Goal: Task Accomplishment & Management: Manage account settings

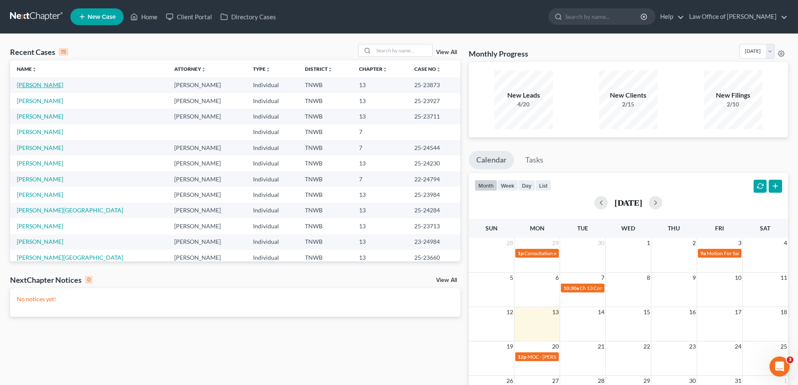
click at [57, 87] on link "[PERSON_NAME]" at bounding box center [40, 84] width 47 height 7
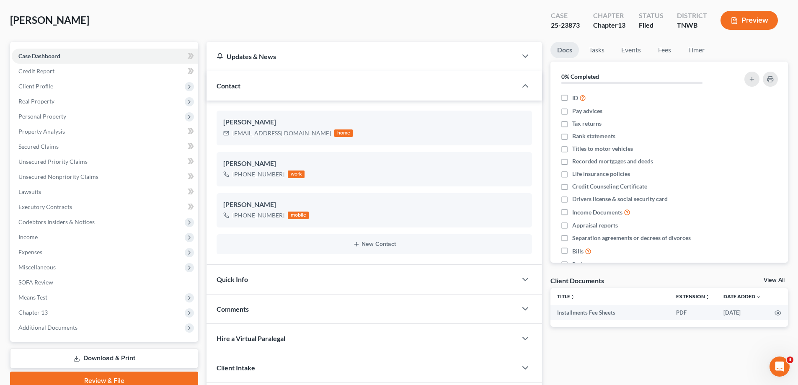
scroll to position [98, 0]
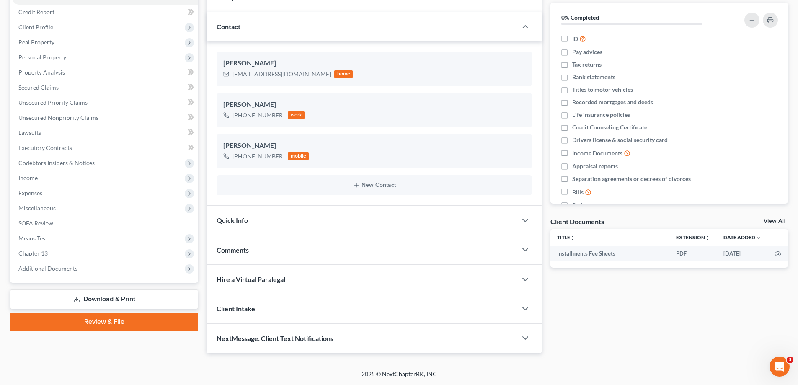
click at [121, 300] on link "Download & Print" at bounding box center [104, 300] width 188 height 20
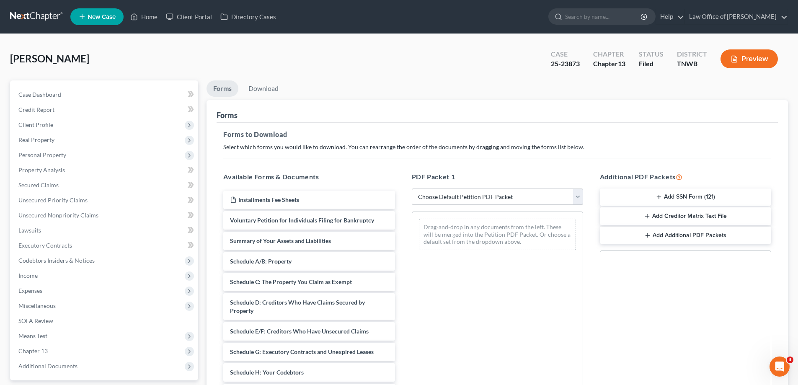
click at [694, 199] on button "Add SSN Form (121)" at bounding box center [685, 198] width 171 height 18
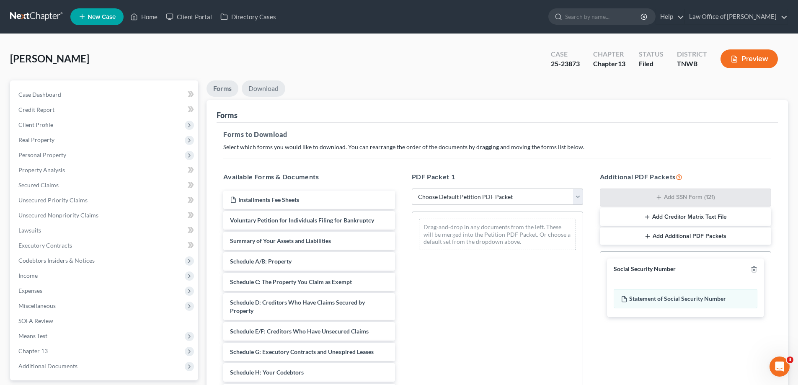
click at [254, 87] on link "Download" at bounding box center [264, 88] width 44 height 16
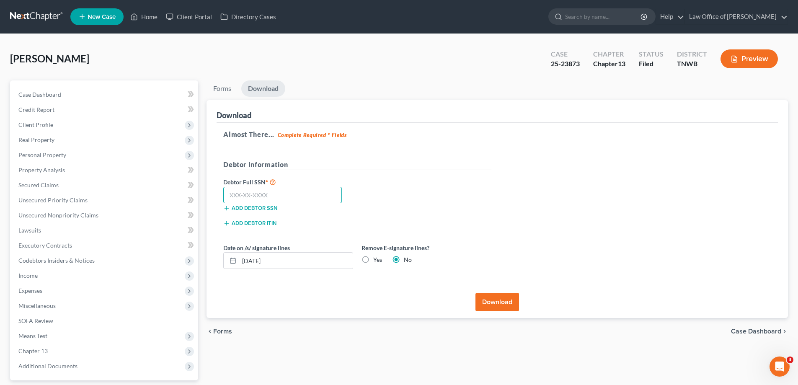
click at [281, 194] on input "text" at bounding box center [282, 195] width 119 height 17
type input "555-55-5555"
click at [494, 296] on button "Download" at bounding box center [498, 302] width 44 height 18
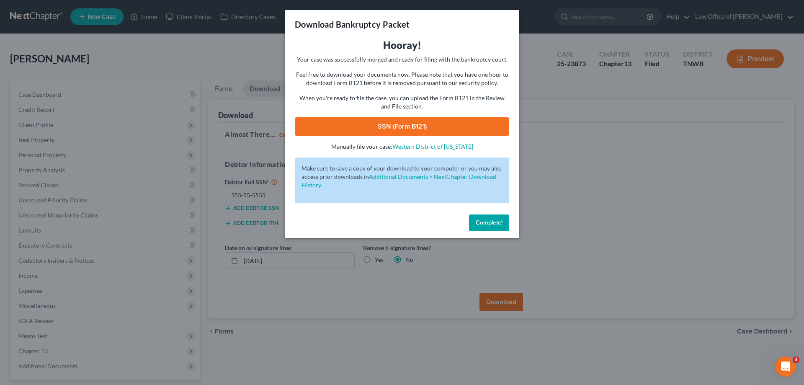
click at [467, 124] on link "SSN (Form B121)" at bounding box center [402, 126] width 215 height 18
click at [489, 220] on span "Complete!" at bounding box center [489, 222] width 27 height 7
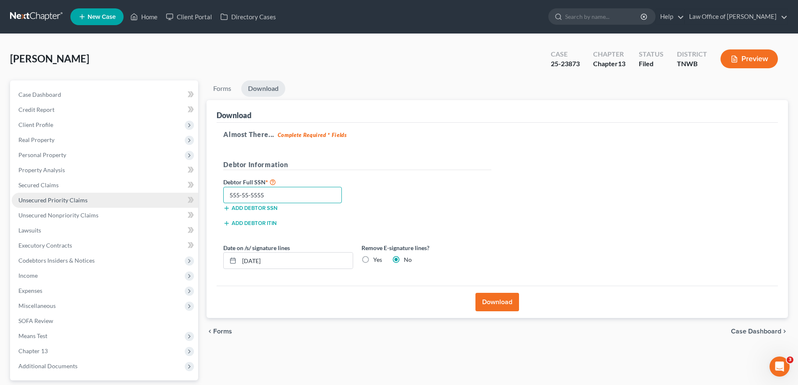
drag, startPoint x: 289, startPoint y: 194, endPoint x: 173, endPoint y: 207, distance: 116.8
click at [173, 208] on div "Petition Navigation Case Dashboard Payments Invoices Payments Payments Credit R…" at bounding box center [399, 254] width 786 height 348
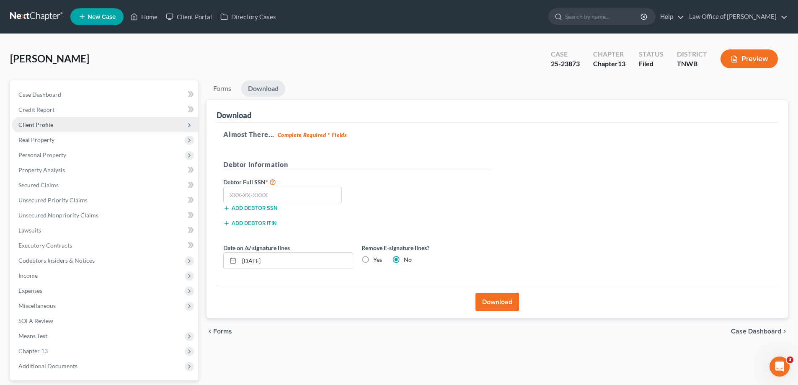
click at [57, 124] on span "Client Profile" at bounding box center [105, 124] width 186 height 15
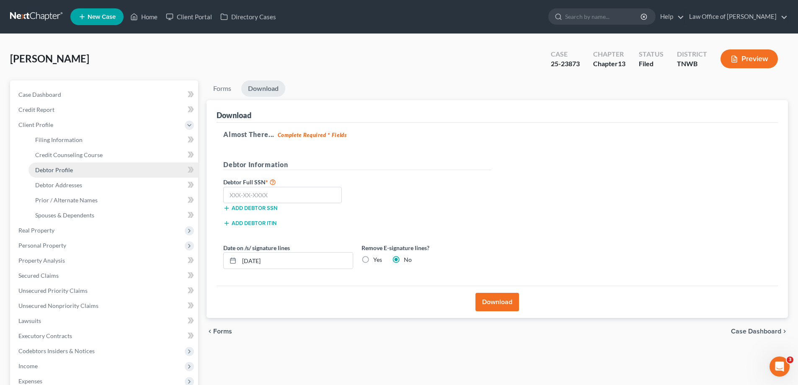
click at [66, 167] on span "Debtor Profile" at bounding box center [54, 169] width 38 height 7
select select "0"
select select "1"
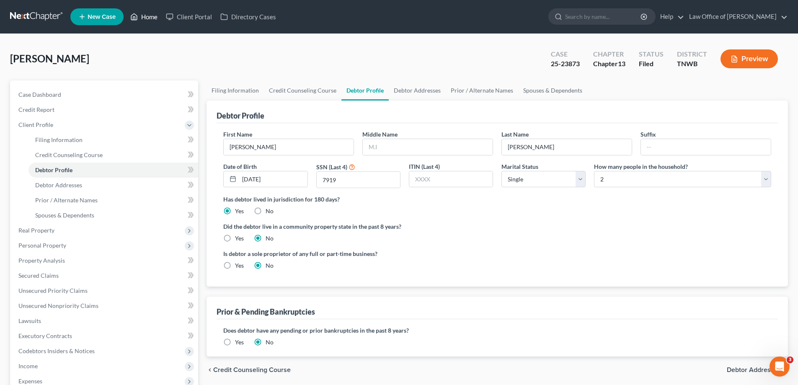
click at [155, 16] on link "Home" at bounding box center [144, 16] width 36 height 15
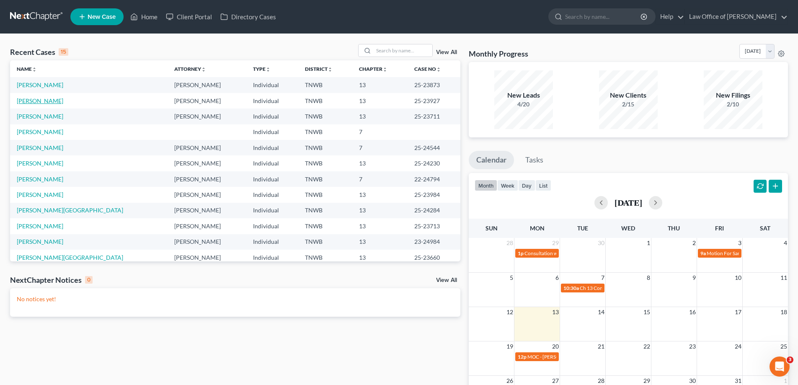
click at [42, 98] on link "[PERSON_NAME]" at bounding box center [40, 100] width 47 height 7
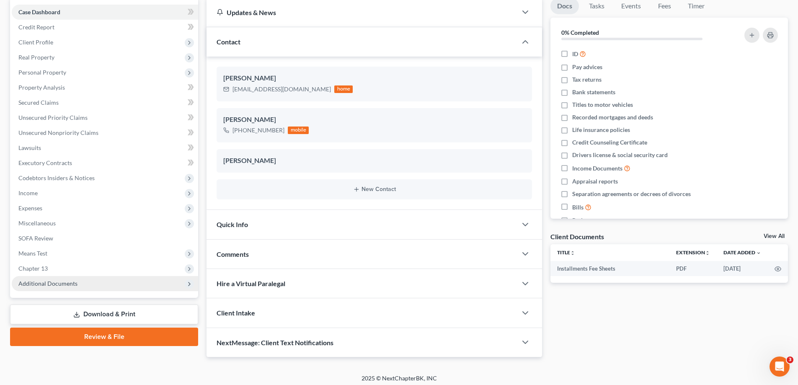
scroll to position [87, 0]
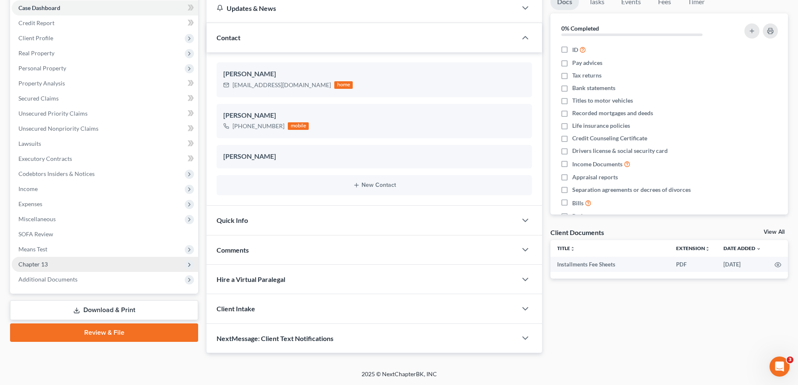
click at [68, 263] on span "Chapter 13" at bounding box center [105, 264] width 186 height 15
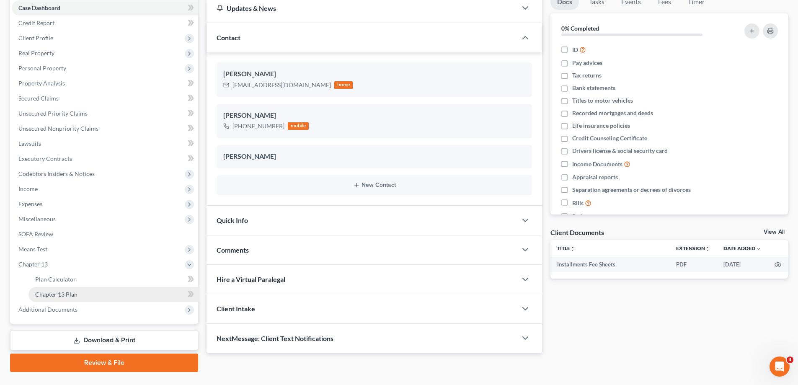
click at [70, 295] on span "Chapter 13 Plan" at bounding box center [56, 294] width 42 height 7
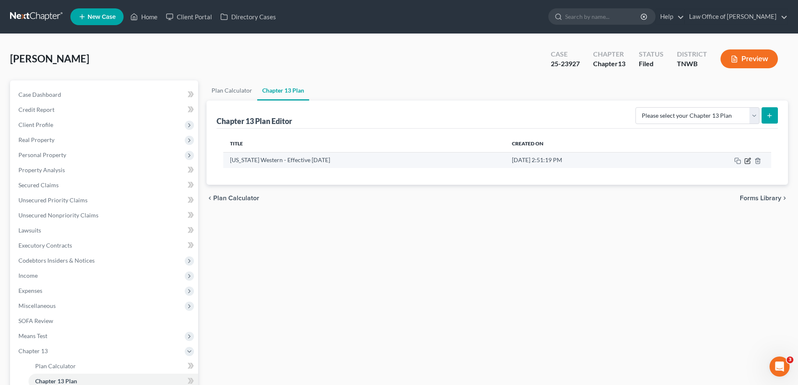
click at [747, 161] on icon "button" at bounding box center [749, 160] width 4 height 4
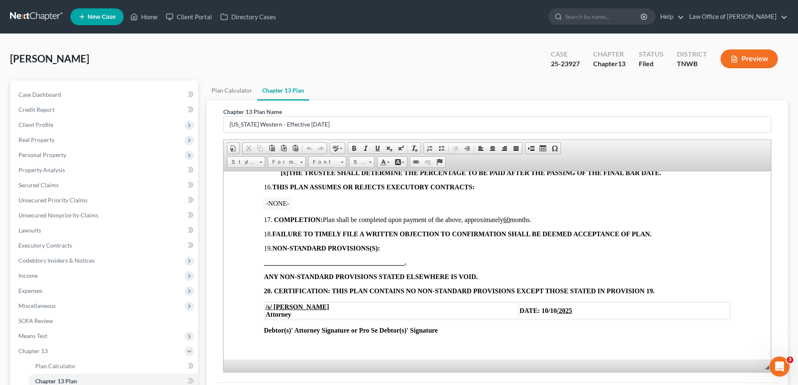
scroll to position [884, 0]
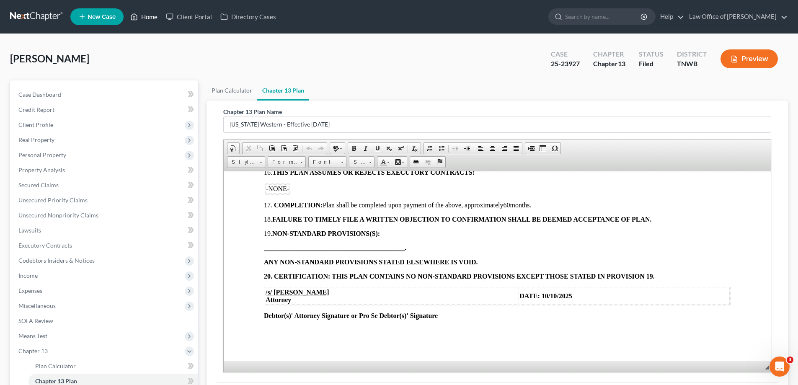
click at [150, 15] on link "Home" at bounding box center [144, 16] width 36 height 15
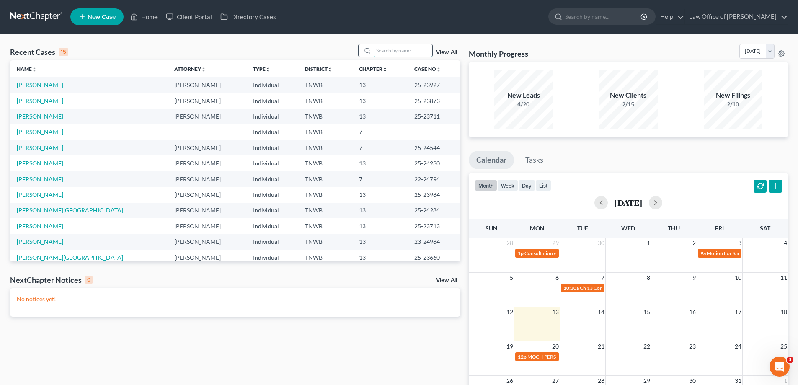
click at [396, 50] on input "search" at bounding box center [403, 50] width 59 height 12
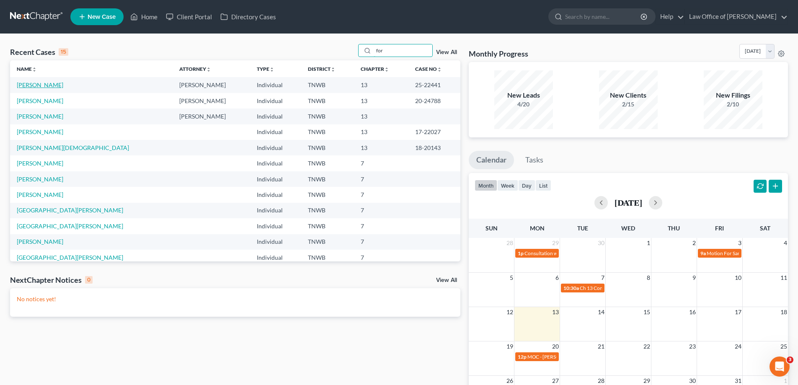
type input "for"
click at [47, 83] on link "[PERSON_NAME]" at bounding box center [40, 84] width 47 height 7
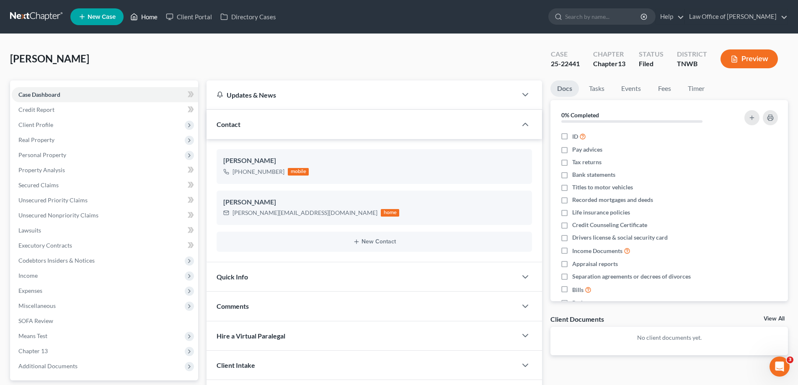
click at [154, 19] on link "Home" at bounding box center [144, 16] width 36 height 15
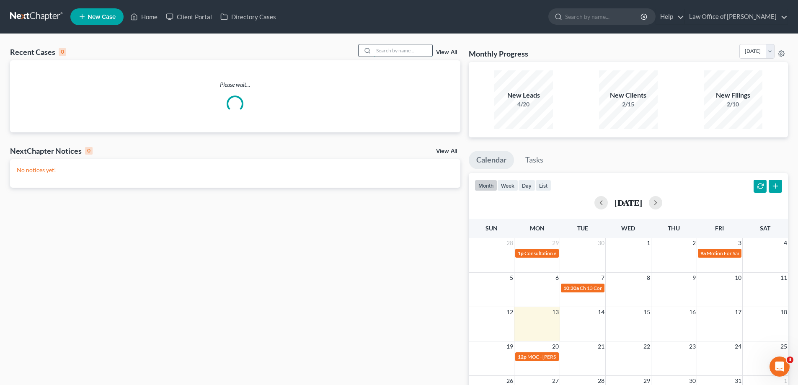
click at [406, 51] on input "search" at bounding box center [403, 50] width 59 height 12
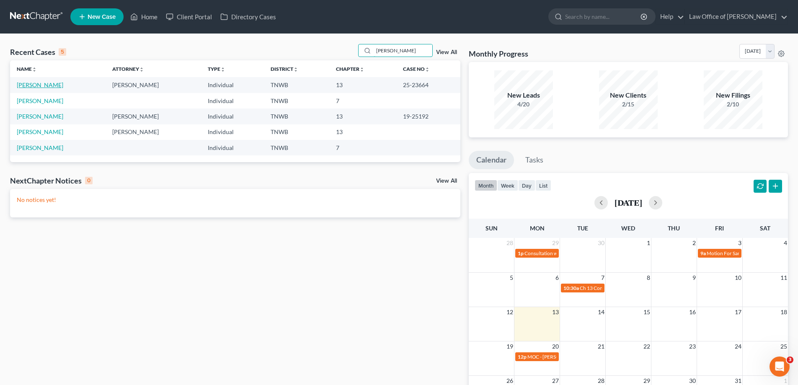
type input "[PERSON_NAME]"
click at [53, 82] on link "[PERSON_NAME]" at bounding box center [40, 84] width 47 height 7
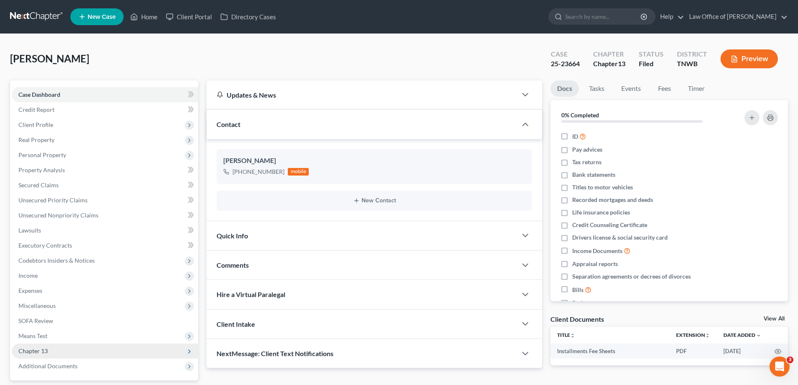
drag, startPoint x: 53, startPoint y: 350, endPoint x: 129, endPoint y: 323, distance: 80.7
click at [54, 350] on span "Chapter 13" at bounding box center [105, 351] width 186 height 15
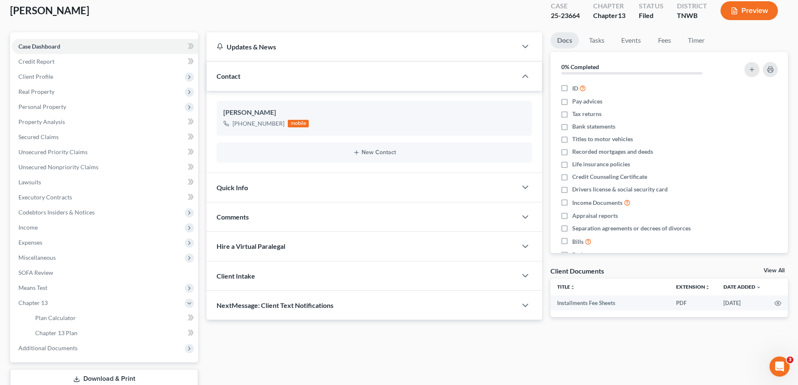
scroll to position [106, 0]
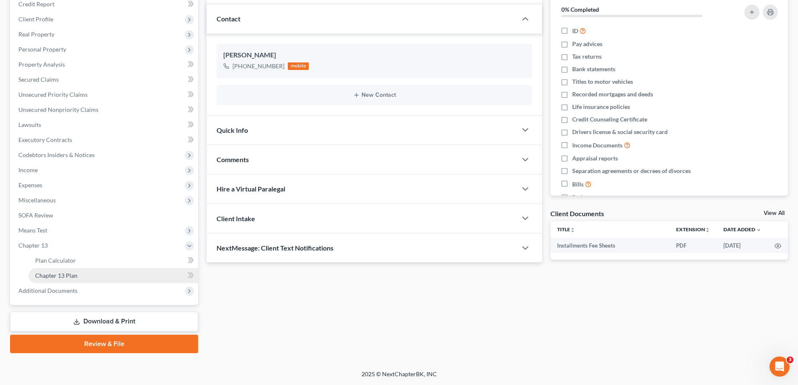
click at [75, 274] on span "Chapter 13 Plan" at bounding box center [56, 275] width 42 height 7
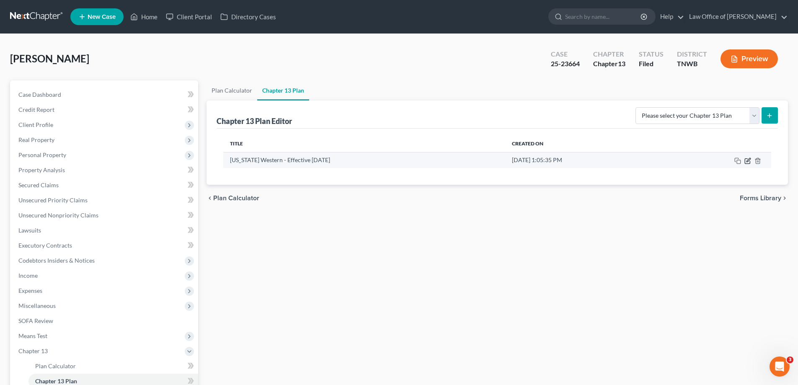
click at [749, 160] on icon "button" at bounding box center [749, 160] width 4 height 4
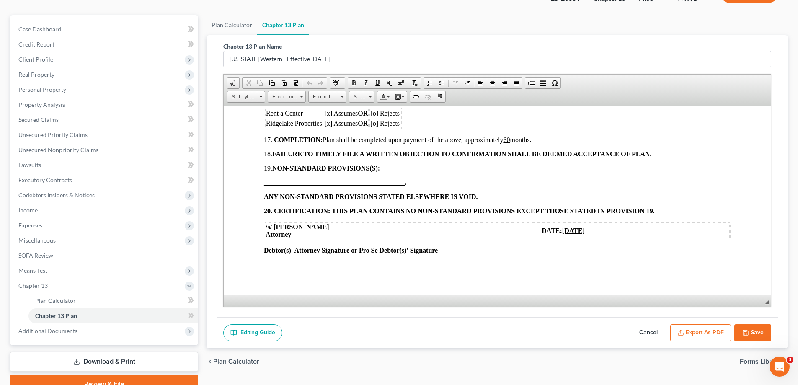
scroll to position [106, 0]
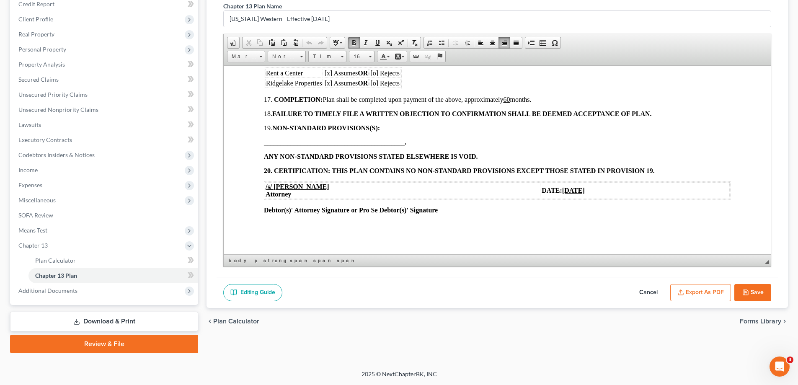
click at [562, 190] on u "[DATE]" at bounding box center [573, 189] width 23 height 7
click at [757, 287] on button "Save" at bounding box center [752, 293] width 37 height 18
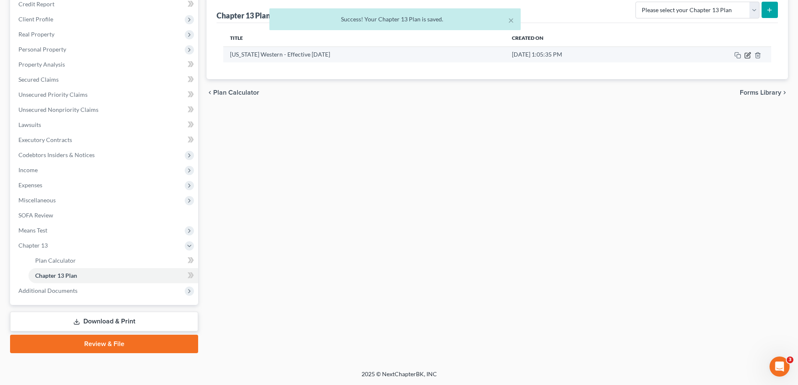
click at [751, 56] on icon "button" at bounding box center [748, 55] width 7 height 7
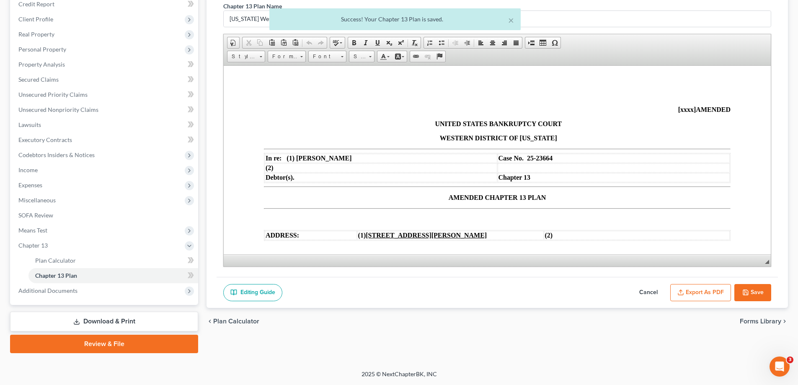
scroll to position [0, 0]
click at [713, 287] on button "Export as PDF" at bounding box center [700, 293] width 61 height 18
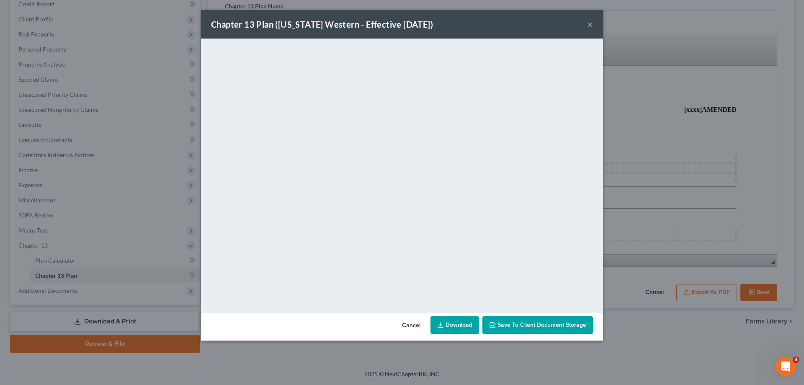
click at [593, 23] on div "Chapter 13 Plan ([US_STATE] Western - Effective [DATE]) ×" at bounding box center [402, 24] width 402 height 28
click at [589, 24] on button "×" at bounding box center [590, 24] width 6 height 10
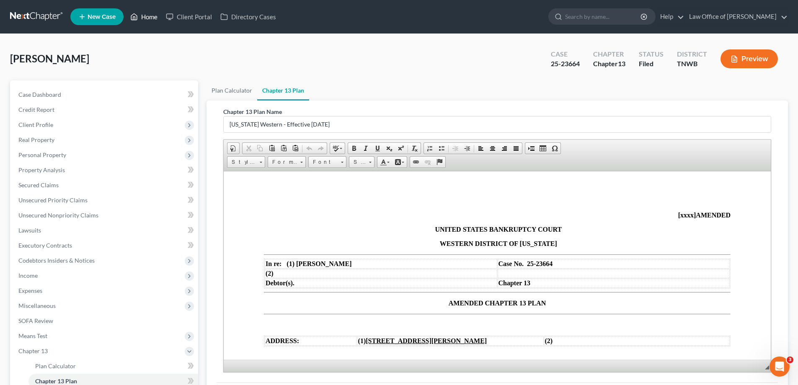
click at [147, 18] on link "Home" at bounding box center [144, 16] width 36 height 15
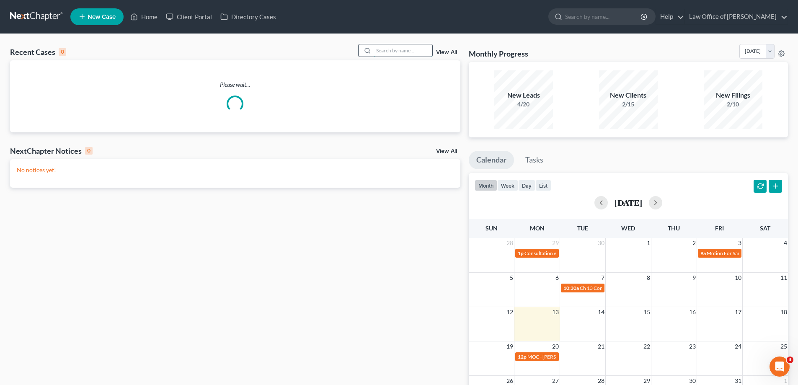
click at [382, 52] on input "search" at bounding box center [403, 50] width 59 height 12
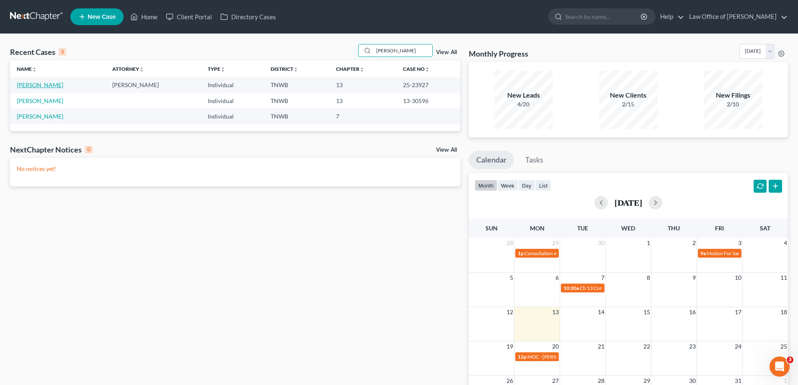
type input "[PERSON_NAME]"
click at [47, 84] on link "[PERSON_NAME]" at bounding box center [40, 84] width 47 height 7
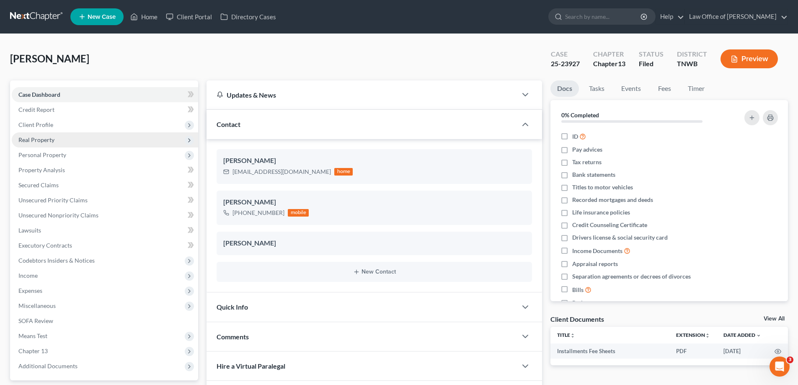
click at [43, 142] on span "Real Property" at bounding box center [36, 139] width 36 height 7
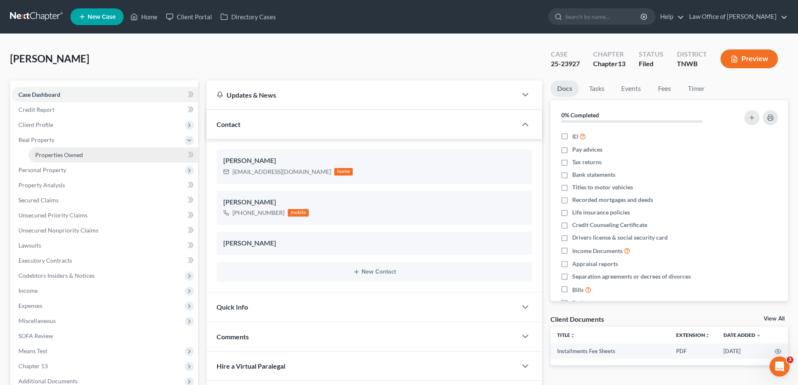
click at [55, 154] on span "Properties Owned" at bounding box center [59, 154] width 48 height 7
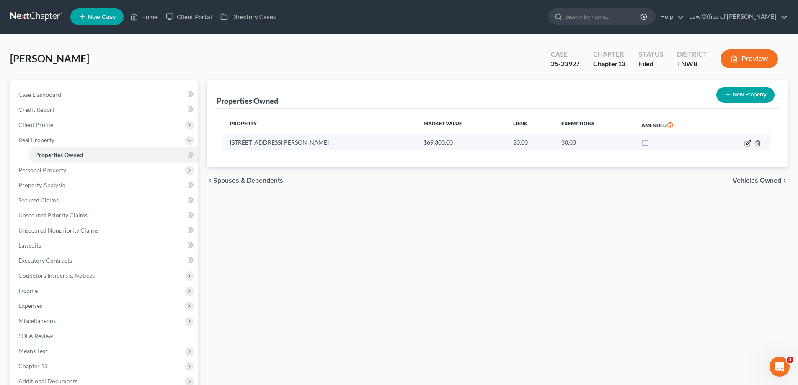
click at [747, 144] on icon "button" at bounding box center [749, 142] width 4 height 4
select select "44"
select select "3"
select select "5"
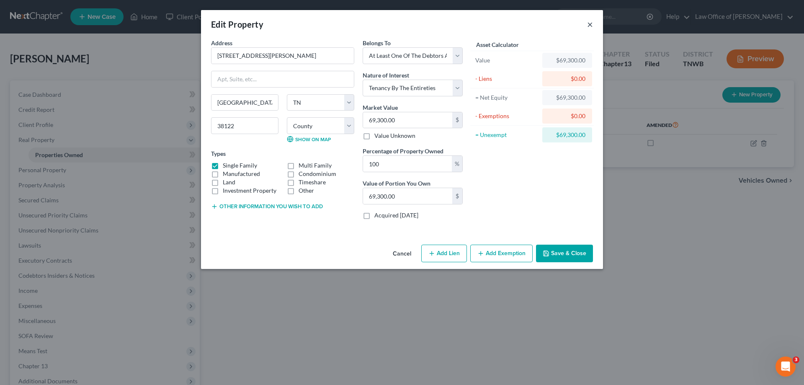
click at [588, 24] on button "×" at bounding box center [590, 24] width 6 height 10
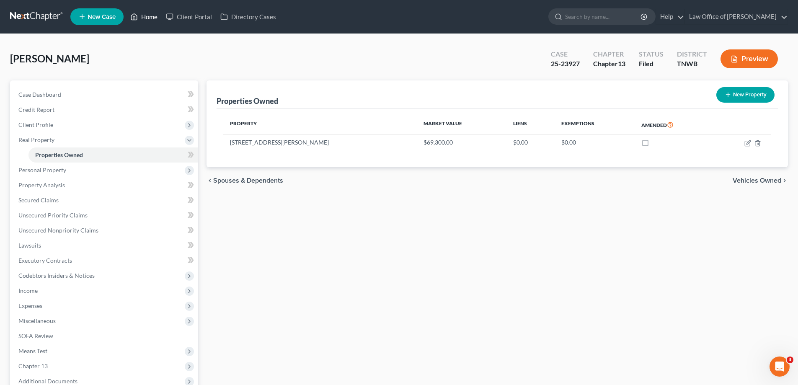
click at [153, 17] on link "Home" at bounding box center [144, 16] width 36 height 15
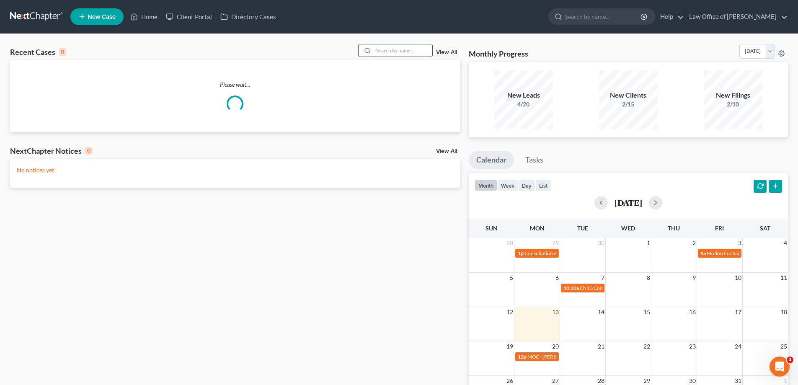
click at [385, 50] on input "search" at bounding box center [403, 50] width 59 height 12
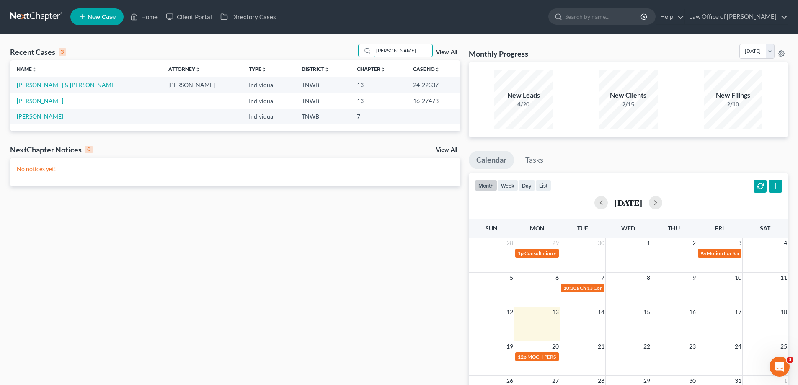
type input "[PERSON_NAME]"
click at [98, 85] on link "[PERSON_NAME] & [PERSON_NAME]" at bounding box center [67, 84] width 100 height 7
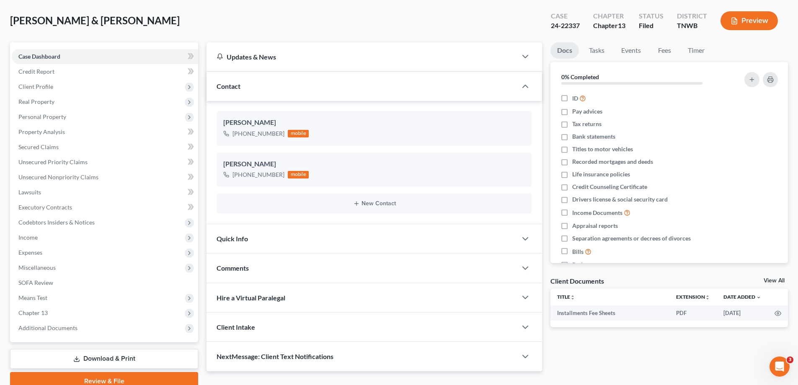
scroll to position [75, 0]
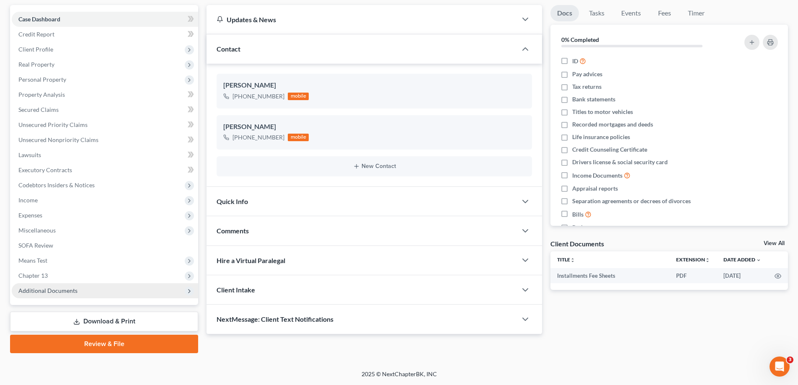
drag, startPoint x: 62, startPoint y: 279, endPoint x: 67, endPoint y: 284, distance: 6.8
click at [62, 279] on span "Chapter 13" at bounding box center [105, 275] width 186 height 15
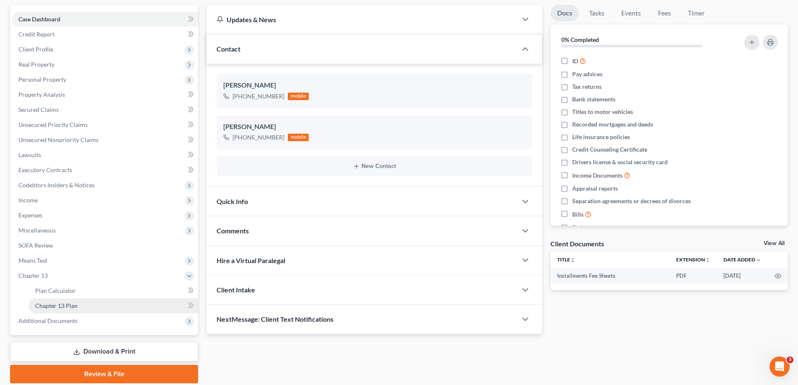
click at [88, 305] on link "Chapter 13 Plan" at bounding box center [113, 305] width 170 height 15
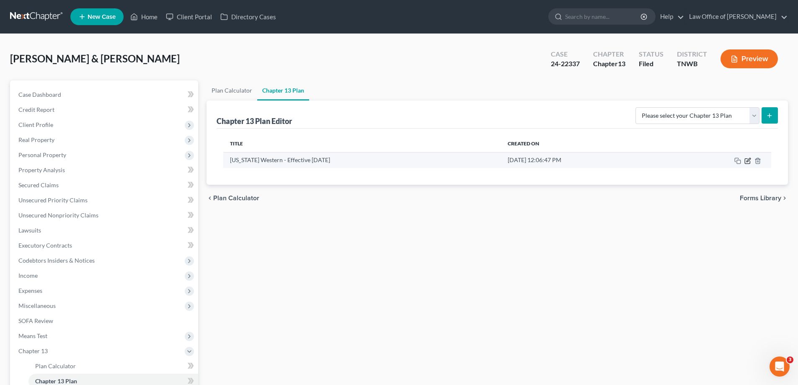
click at [747, 162] on icon "button" at bounding box center [748, 161] width 7 height 7
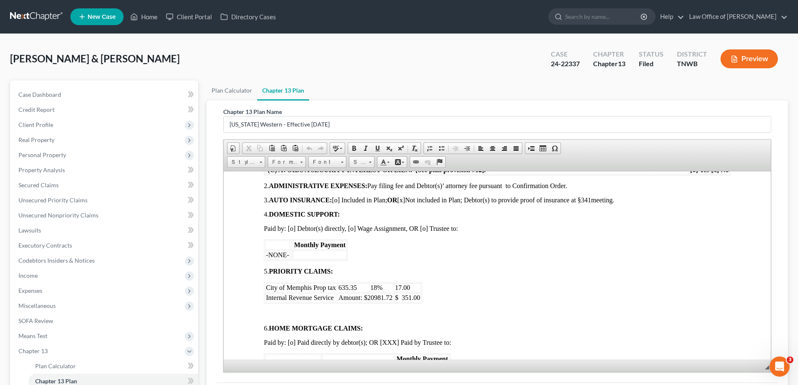
scroll to position [377, 0]
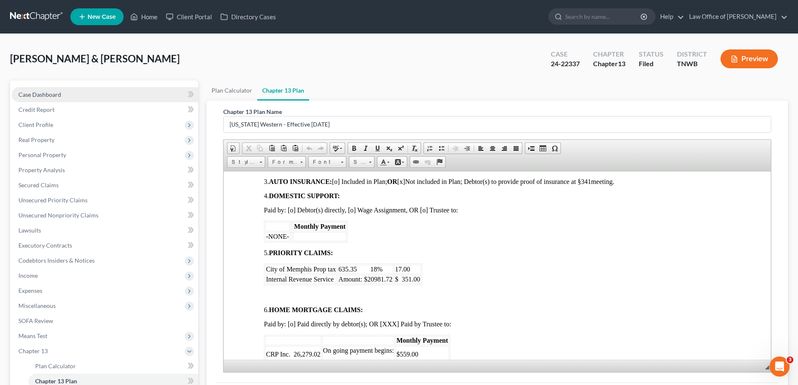
click at [44, 93] on span "Case Dashboard" at bounding box center [39, 94] width 43 height 7
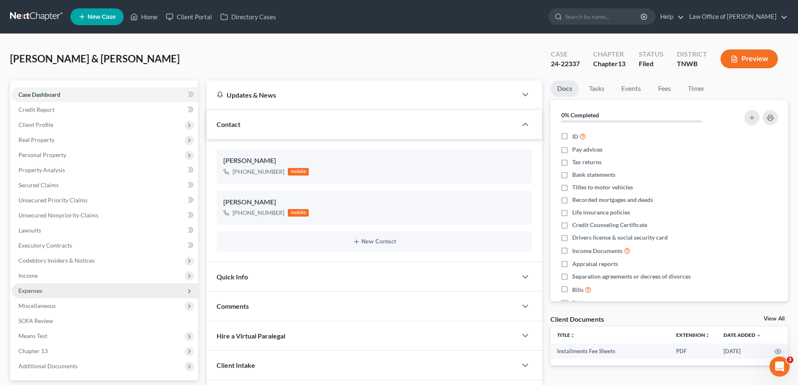
drag, startPoint x: 45, startPoint y: 279, endPoint x: 50, endPoint y: 284, distance: 7.4
click at [47, 279] on span "Income" at bounding box center [105, 275] width 186 height 15
click at [55, 291] on span "Employment Income" at bounding box center [62, 290] width 54 height 7
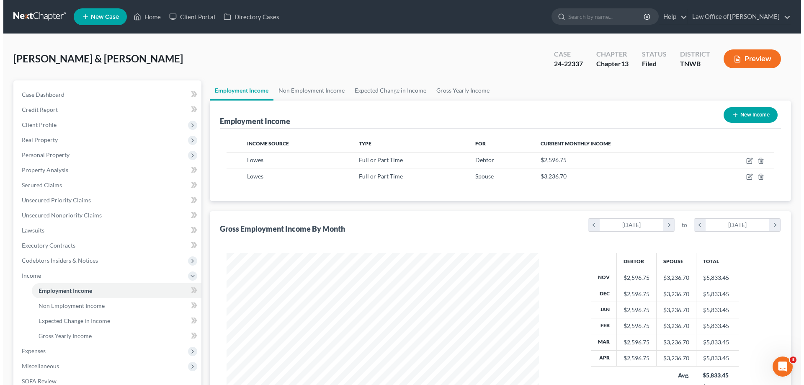
scroll to position [156, 329]
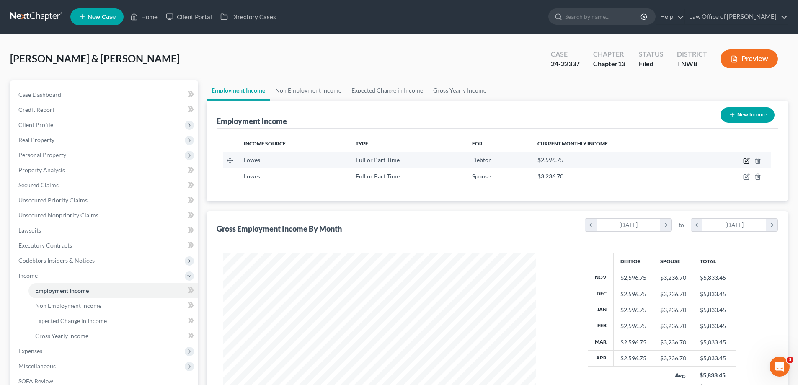
click at [750, 162] on icon "button" at bounding box center [746, 161] width 7 height 7
select select "0"
select select "28"
select select "2"
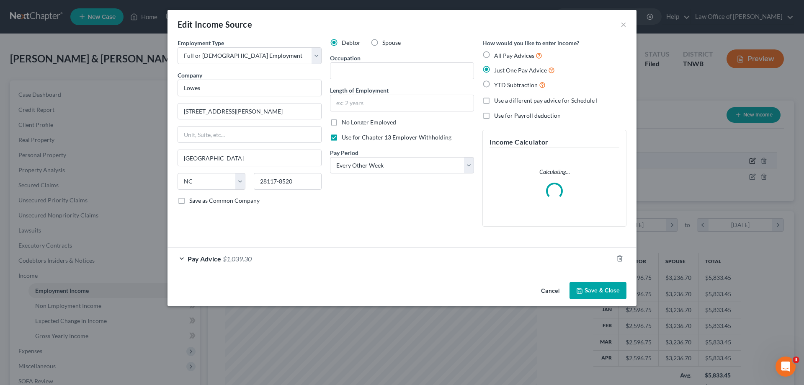
scroll to position [158, 332]
click at [182, 261] on div "Pay Advice $1,039.30" at bounding box center [391, 259] width 446 height 22
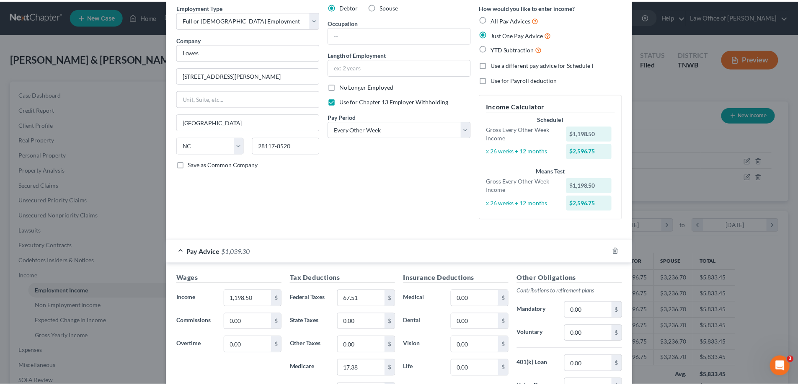
scroll to position [0, 0]
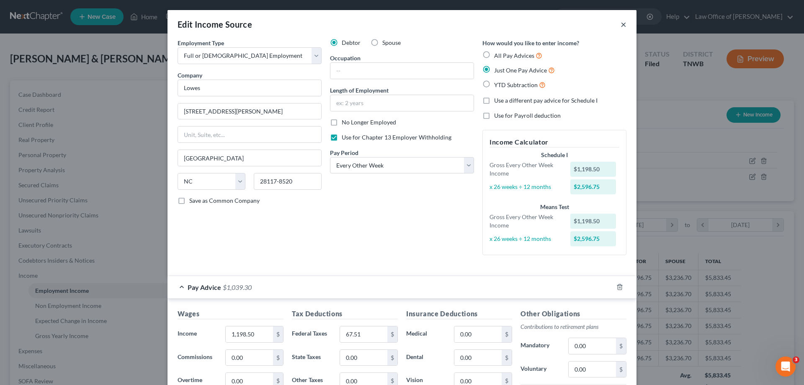
click at [621, 26] on button "×" at bounding box center [624, 24] width 6 height 10
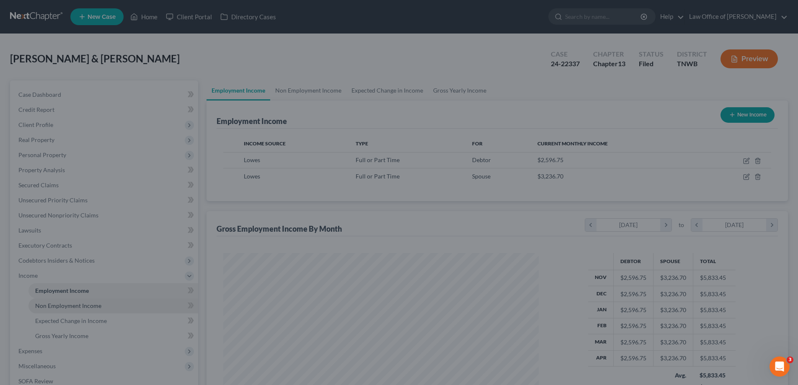
scroll to position [418828, 418655]
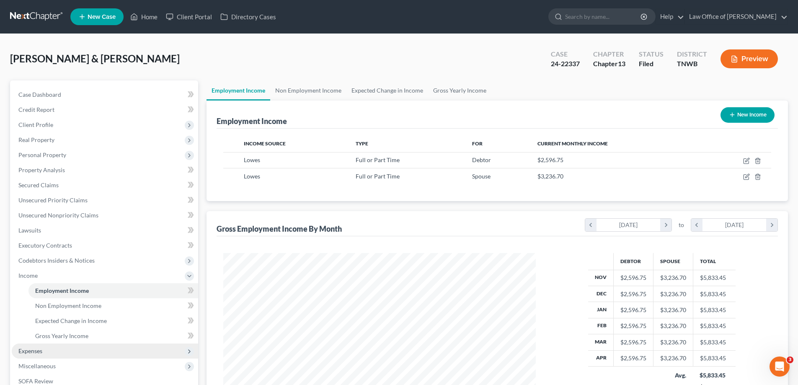
click at [40, 352] on span "Expenses" at bounding box center [30, 350] width 24 height 7
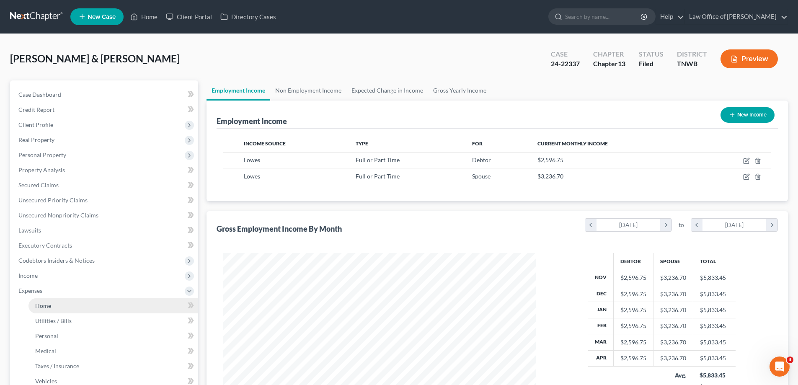
click at [43, 308] on link "Home" at bounding box center [113, 305] width 170 height 15
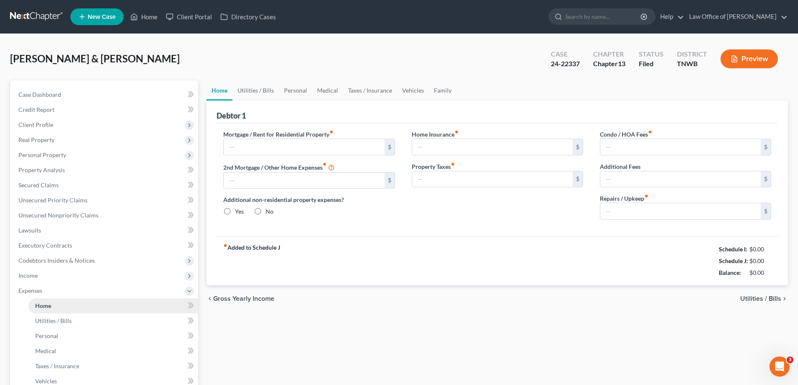
type input "0.00"
radio input "true"
type input "350.00"
type input "300.00"
type input "0.00"
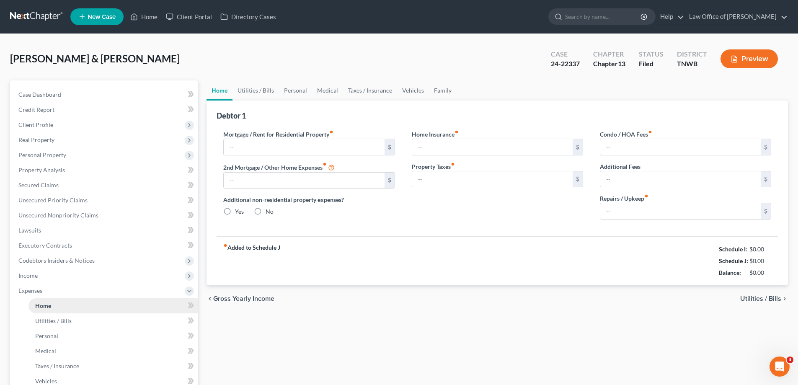
type input "0.00"
type input "200.00"
click at [254, 91] on link "Utilities / Bills" at bounding box center [256, 90] width 47 height 20
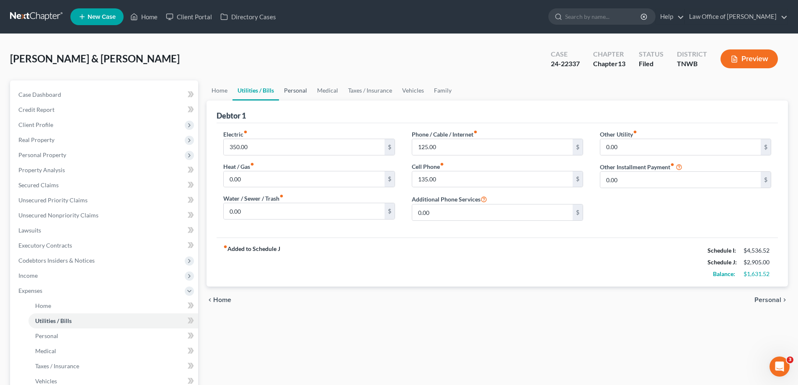
click at [295, 91] on link "Personal" at bounding box center [295, 90] width 33 height 20
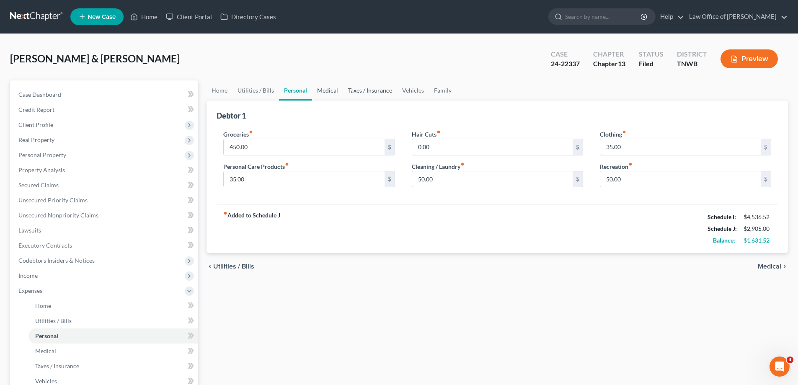
drag, startPoint x: 324, startPoint y: 88, endPoint x: 378, endPoint y: 88, distance: 54.1
click at [324, 88] on link "Medical" at bounding box center [327, 90] width 31 height 20
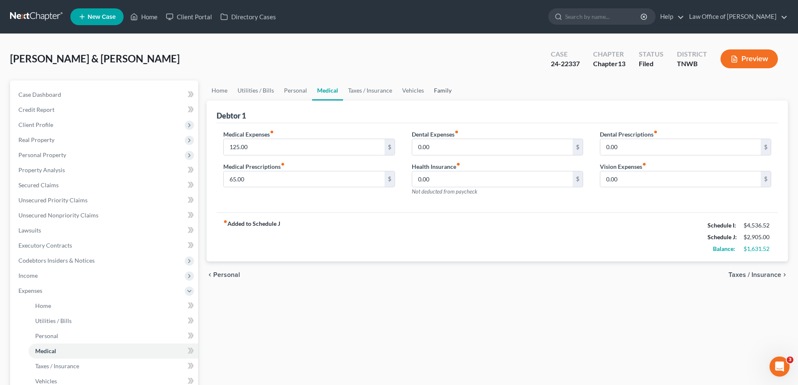
click at [442, 91] on link "Family" at bounding box center [443, 90] width 28 height 20
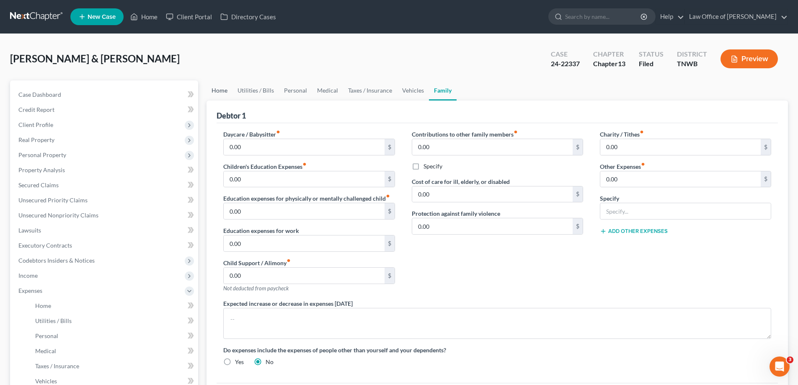
click at [222, 91] on link "Home" at bounding box center [220, 90] width 26 height 20
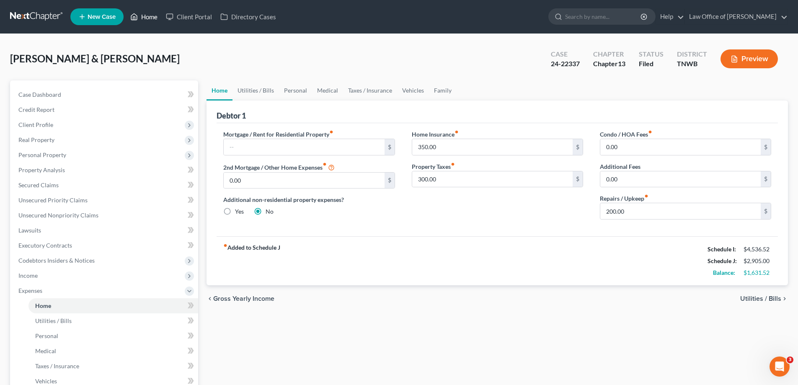
click at [145, 17] on link "Home" at bounding box center [144, 16] width 36 height 15
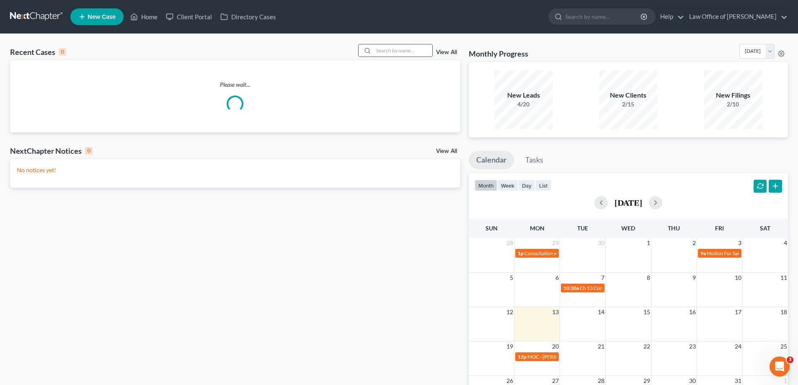
click at [386, 54] on input "search" at bounding box center [403, 50] width 59 height 12
